Goal: Find specific page/section: Find specific page/section

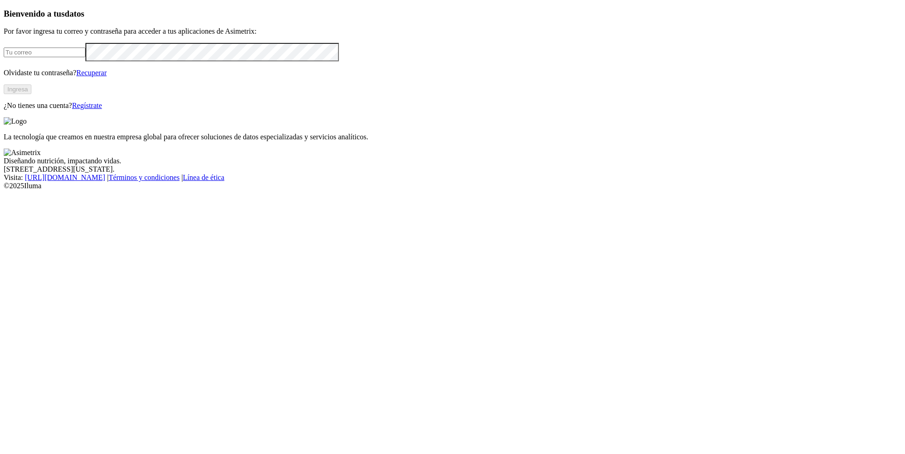
click at [183, 61] on form at bounding box center [453, 52] width 898 height 18
click at [85, 57] on input "email" at bounding box center [45, 53] width 82 height 10
type input "[PERSON_NAME][EMAIL_ADDRESS][PERSON_NAME][DOMAIN_NAME]"
click at [31, 94] on button "Ingresa" at bounding box center [18, 90] width 28 height 10
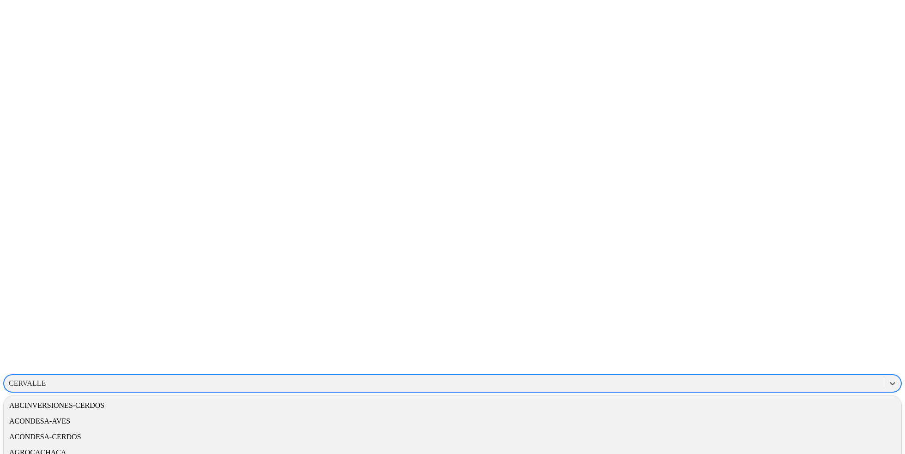
click at [672, 377] on div "CERVALLE" at bounding box center [444, 384] width 880 height 14
type input "laa"
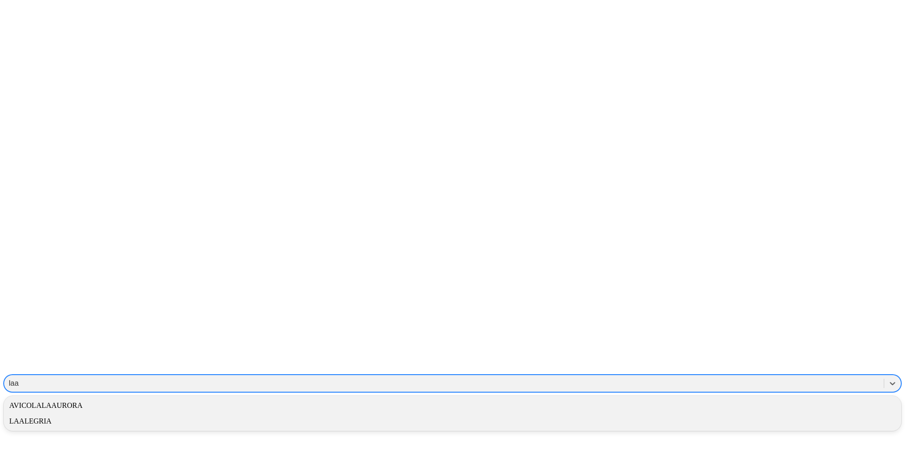
click at [714, 398] on div "AVICOLALAAURORA" at bounding box center [453, 406] width 898 height 16
